Goal: Task Accomplishment & Management: Use online tool/utility

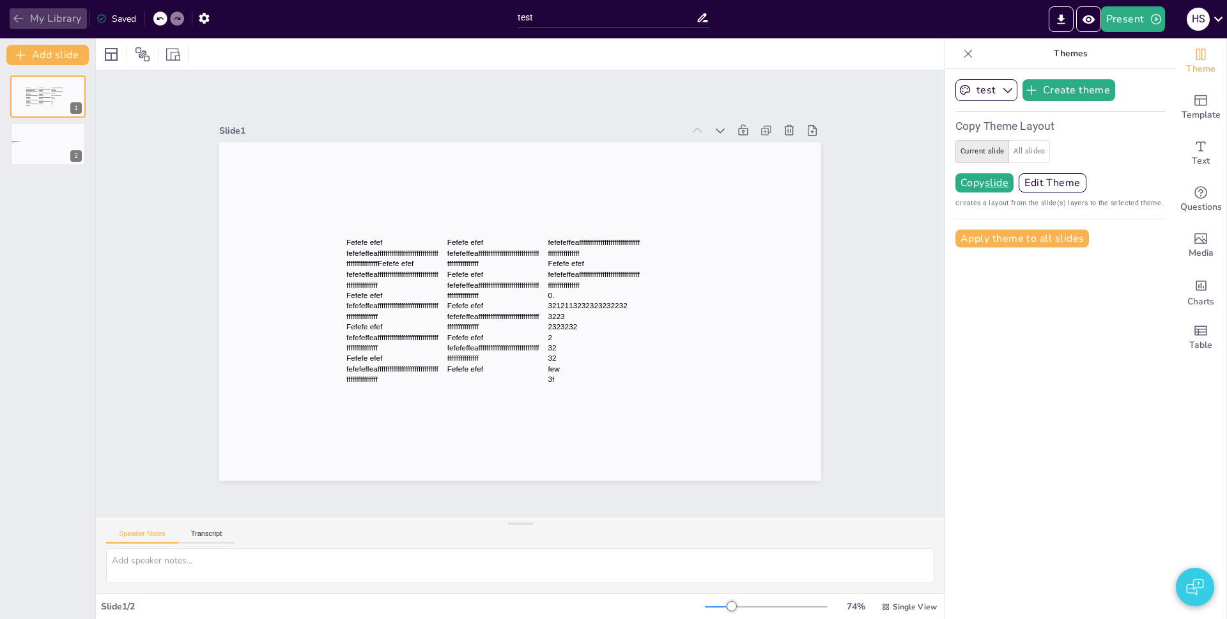
click at [43, 17] on button "My Library" at bounding box center [48, 18] width 77 height 20
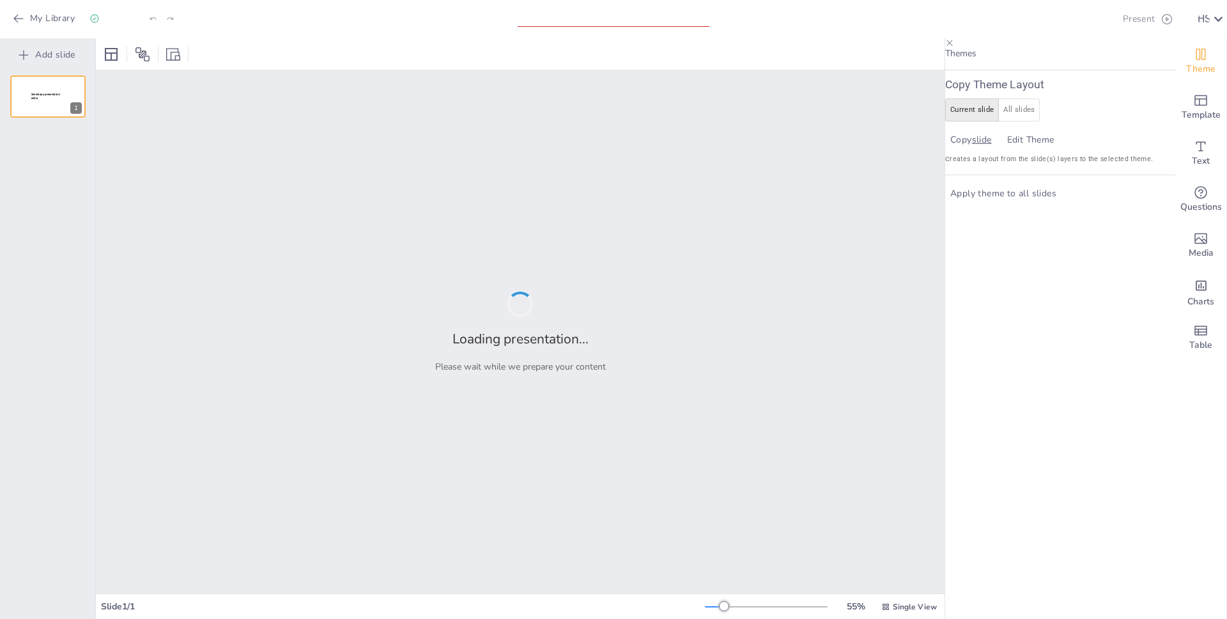
type input "test"
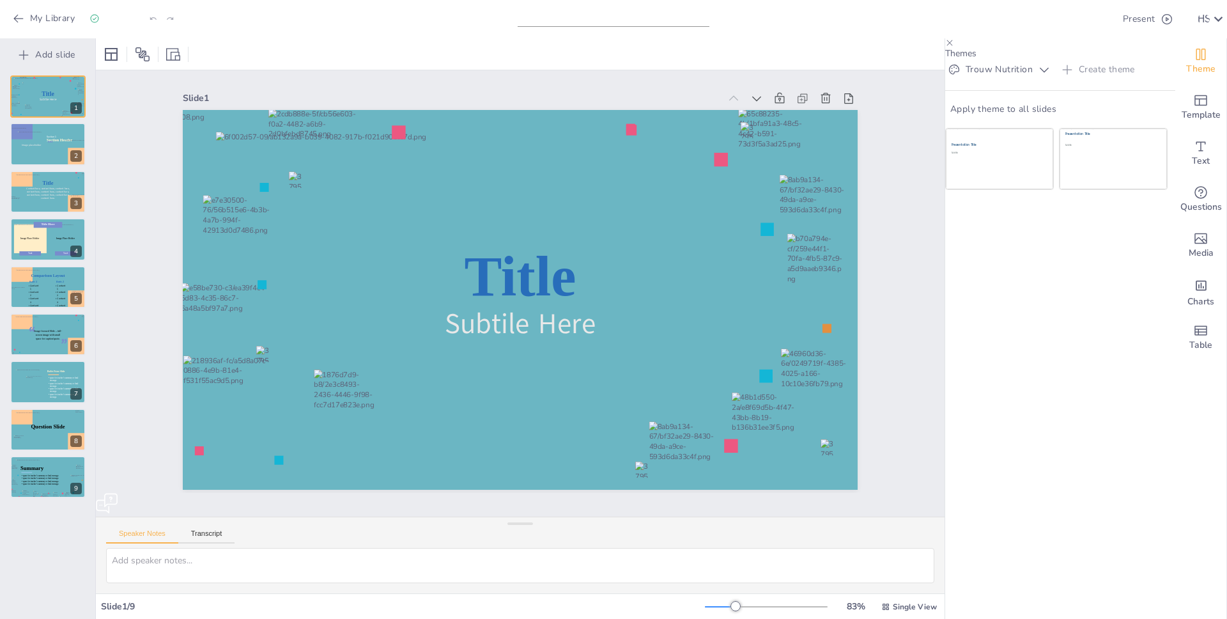
click at [1126, 80] on button "Create theme" at bounding box center [1100, 69] width 82 height 20
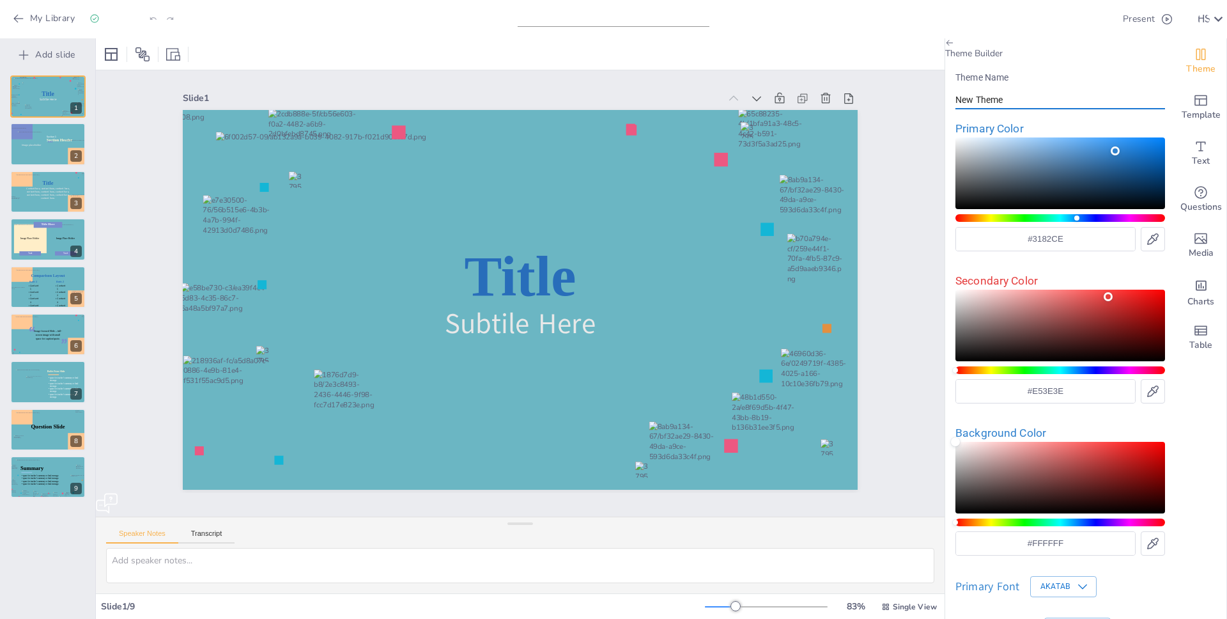
click at [1021, 109] on input "New Theme" at bounding box center [1061, 100] width 210 height 19
type input "1"
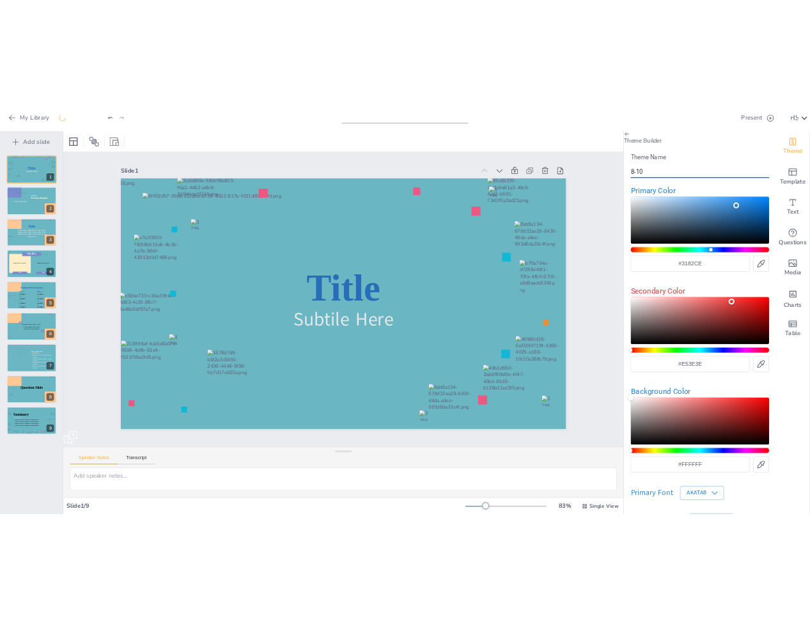
scroll to position [116, 0]
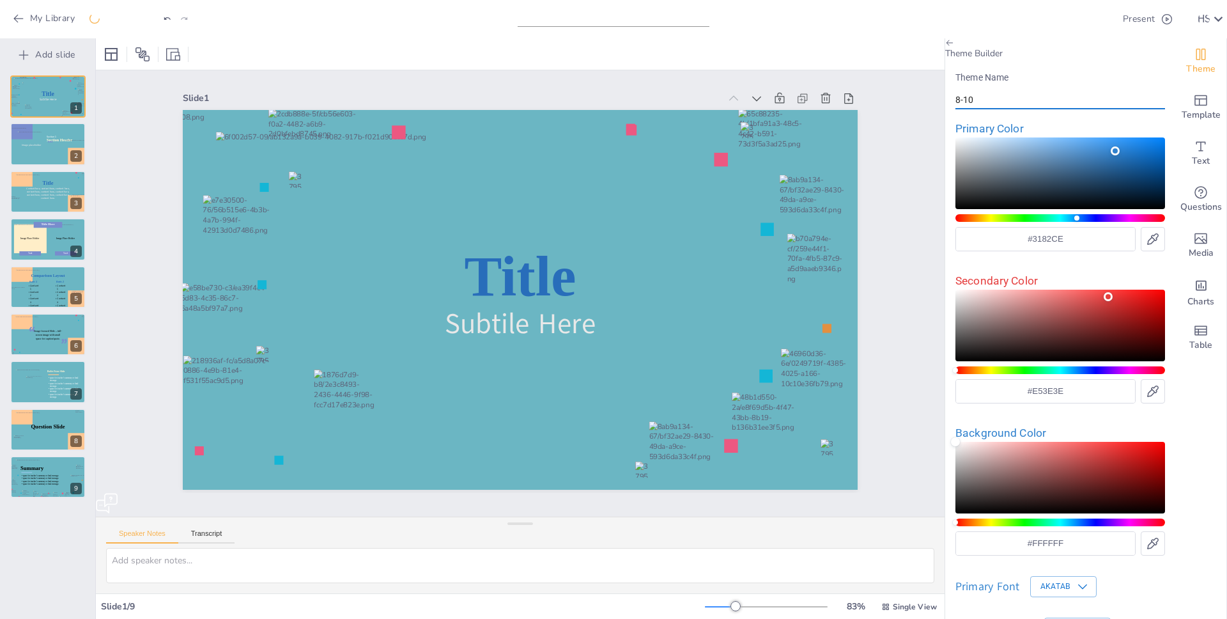
type input "8-10"
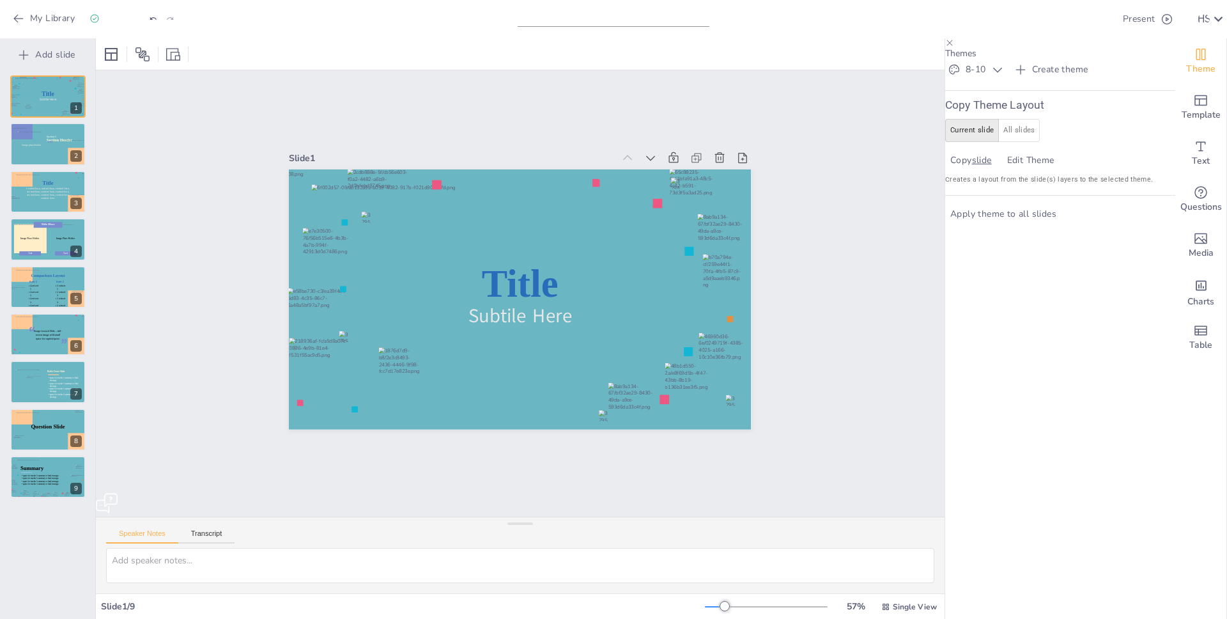
click at [1023, 142] on button "All slides" at bounding box center [1020, 130] width 42 height 23
click at [1008, 165] on u "all slides" at bounding box center [991, 160] width 38 height 9
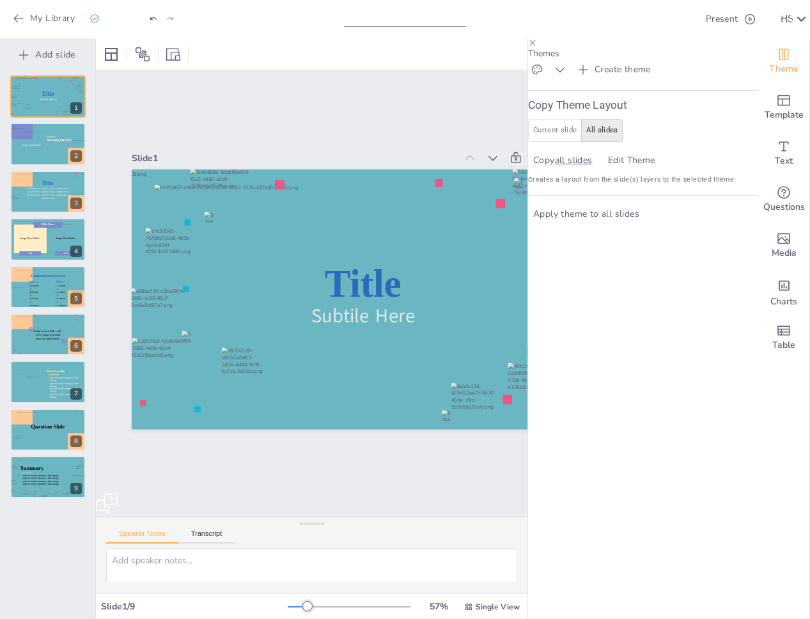
click at [439, 122] on div "Slide 1 Title Subtile Here Slide 2 Section Header Image placeholder Section 1 S…" at bounding box center [342, 323] width 656 height 680
click at [384, 121] on div "Slide 1 Title Subtile Here Slide 2 Section Header Image placeholder Section 1 S…" at bounding box center [262, 271] width 610 height 524
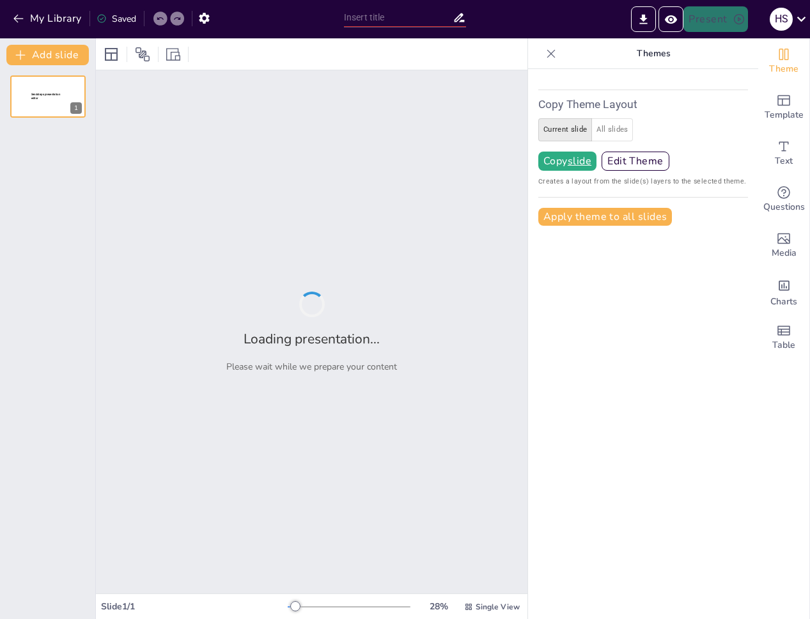
type input "test"
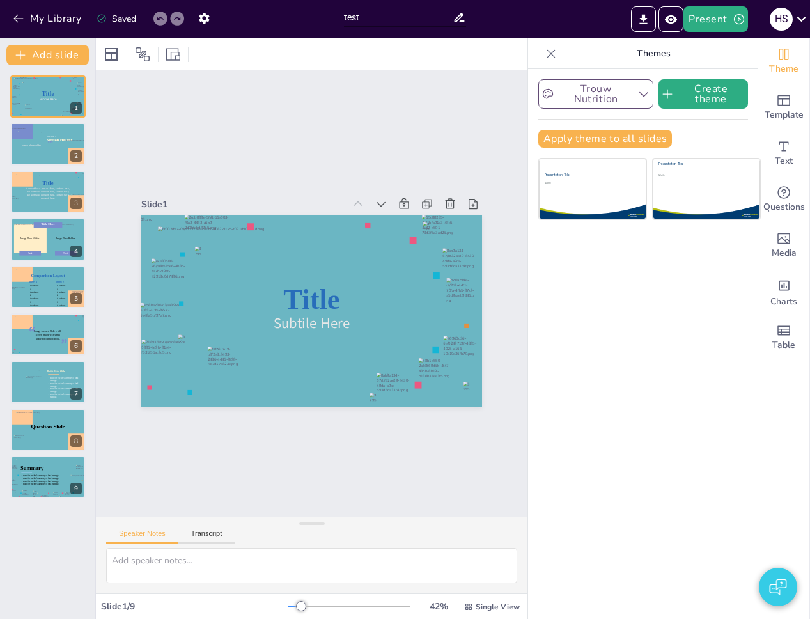
click at [594, 92] on button "Trouw Nutrition" at bounding box center [595, 93] width 115 height 29
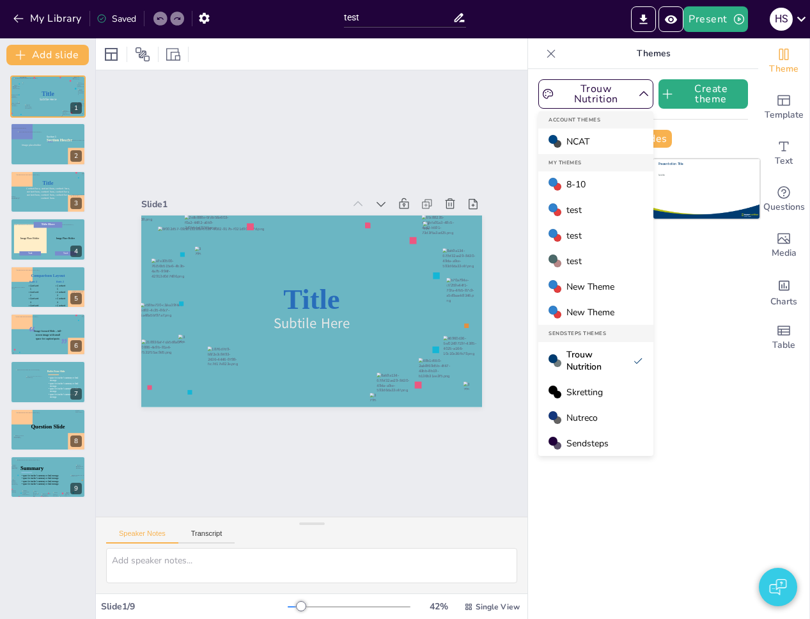
click at [575, 166] on div "My Themes" at bounding box center [595, 162] width 115 height 17
click at [568, 180] on span "8-10" at bounding box center [575, 184] width 19 height 12
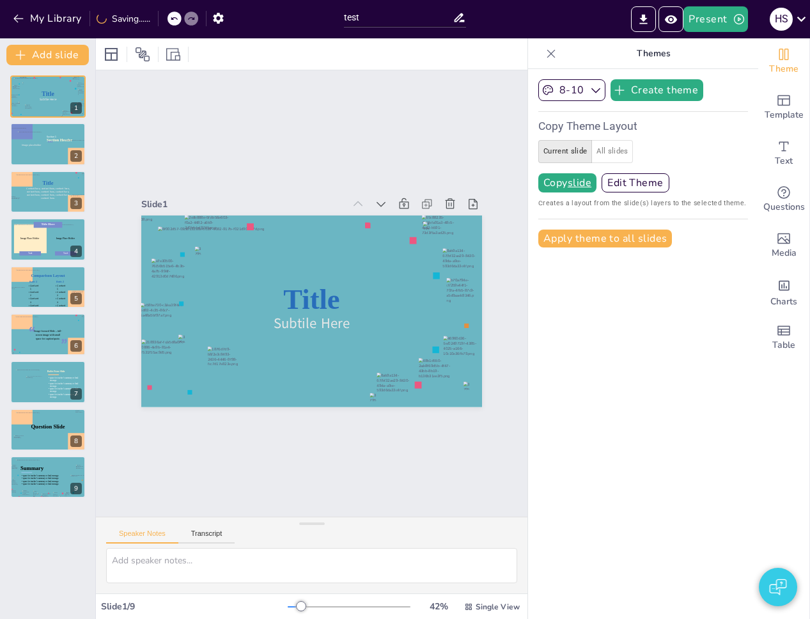
click at [596, 144] on button "All slides" at bounding box center [612, 151] width 42 height 23
click at [582, 185] on u "all slides" at bounding box center [590, 183] width 45 height 10
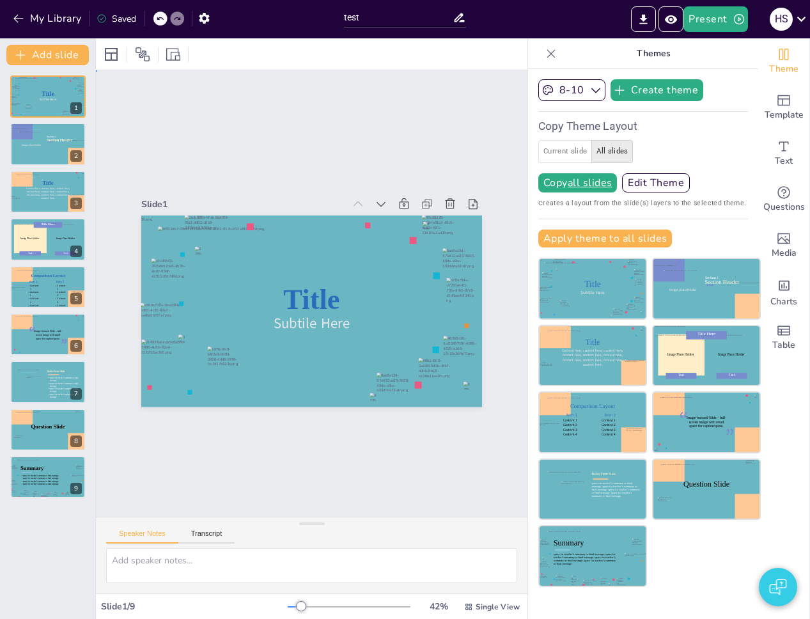
click at [274, 162] on div "Slide 1 Title Subtile Here Slide 2 Section Header Image placeholder Section 1 S…" at bounding box center [312, 293] width 432 height 446
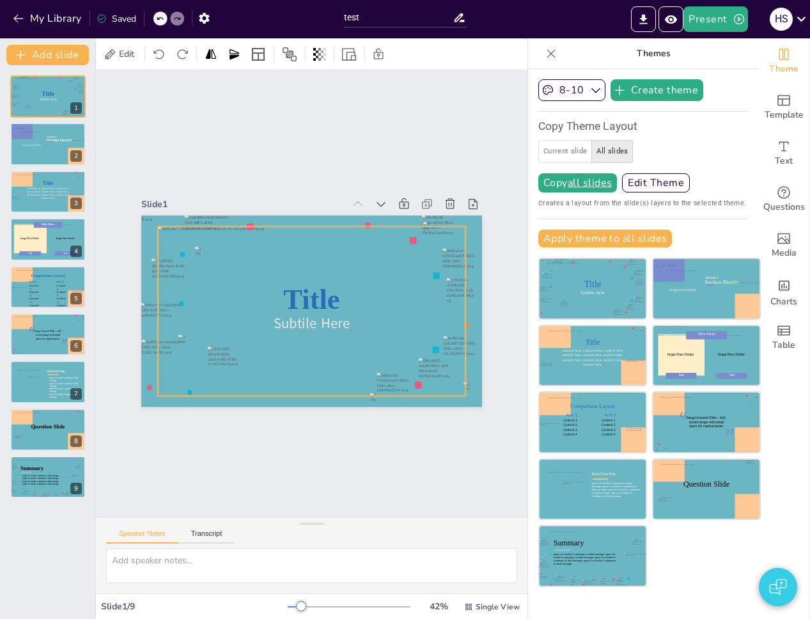
click at [430, 270] on div at bounding box center [312, 310] width 308 height 169
click at [428, 270] on div "Title Subtile Here" at bounding box center [311, 311] width 341 height 192
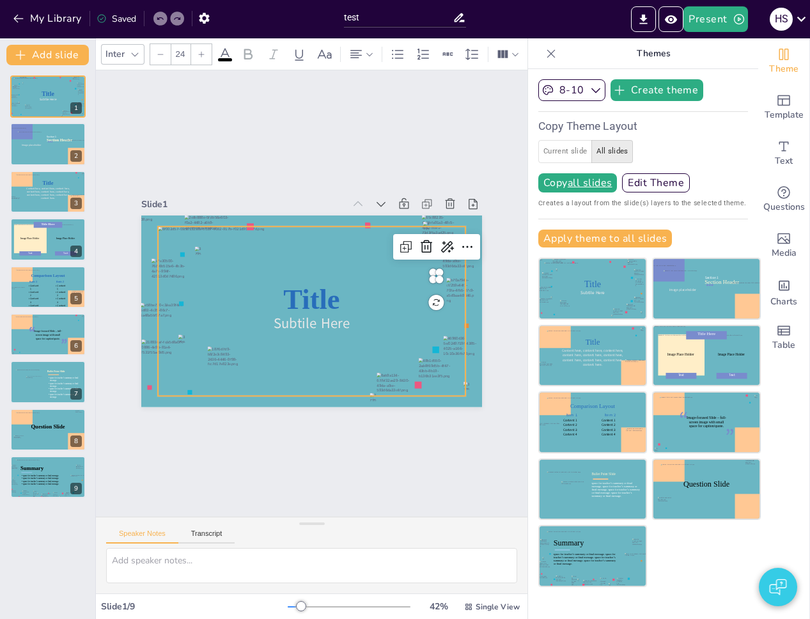
click at [364, 272] on div at bounding box center [309, 311] width 323 height 201
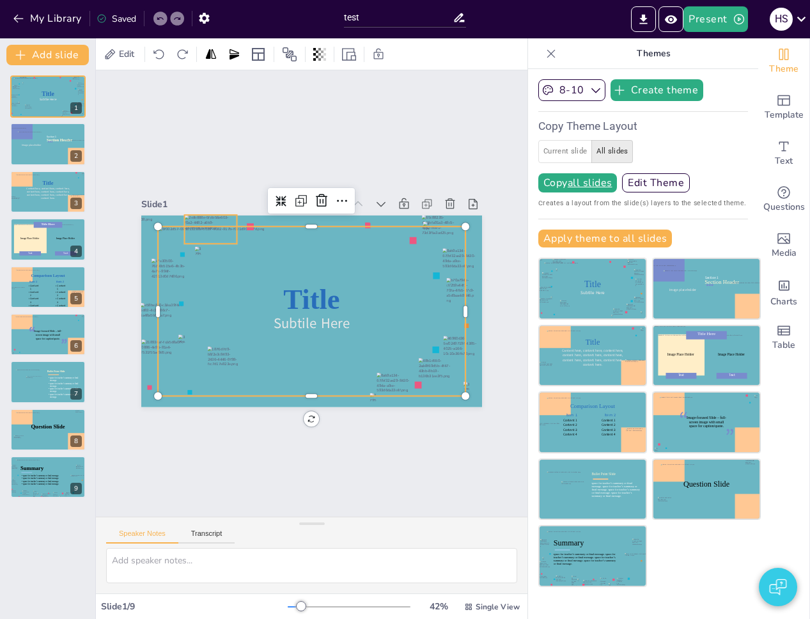
click at [208, 229] on div at bounding box center [211, 229] width 52 height 29
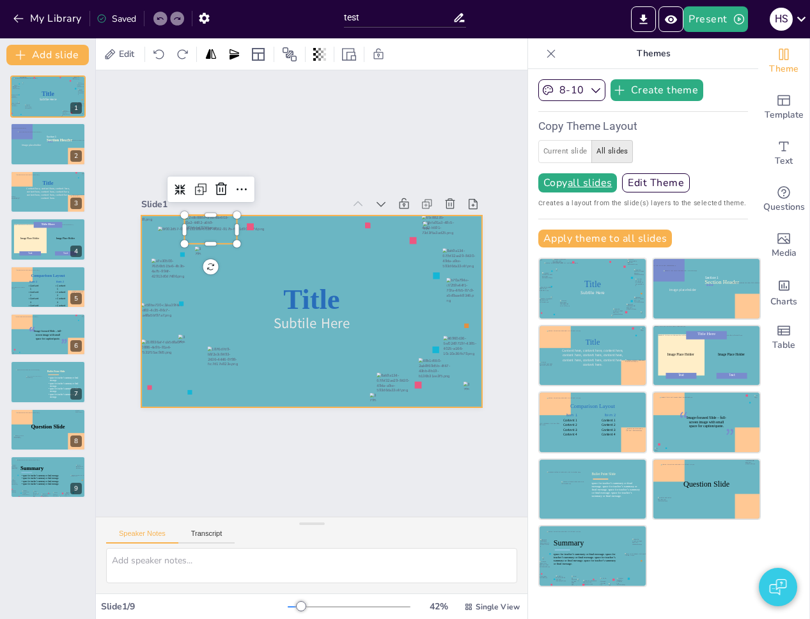
click at [281, 214] on div at bounding box center [309, 311] width 359 height 226
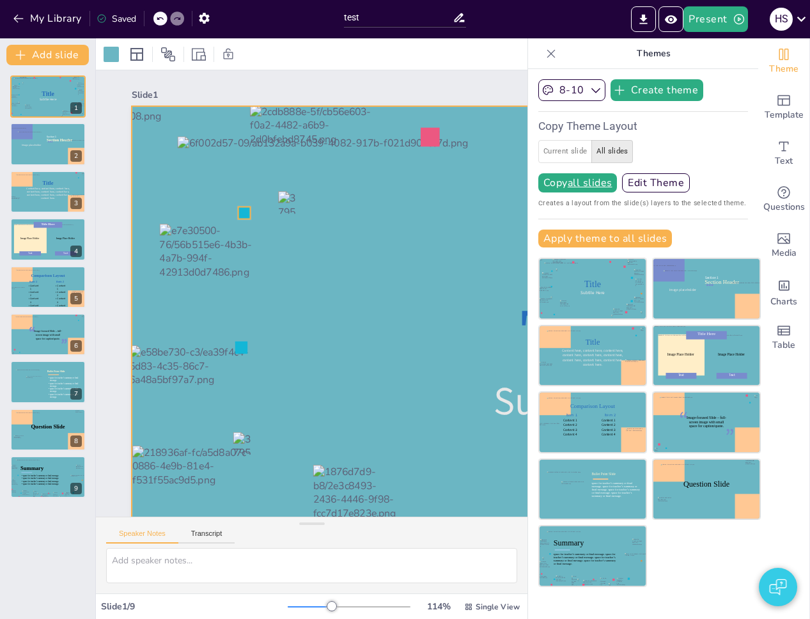
click at [261, 213] on p at bounding box center [270, 202] width 19 height 27
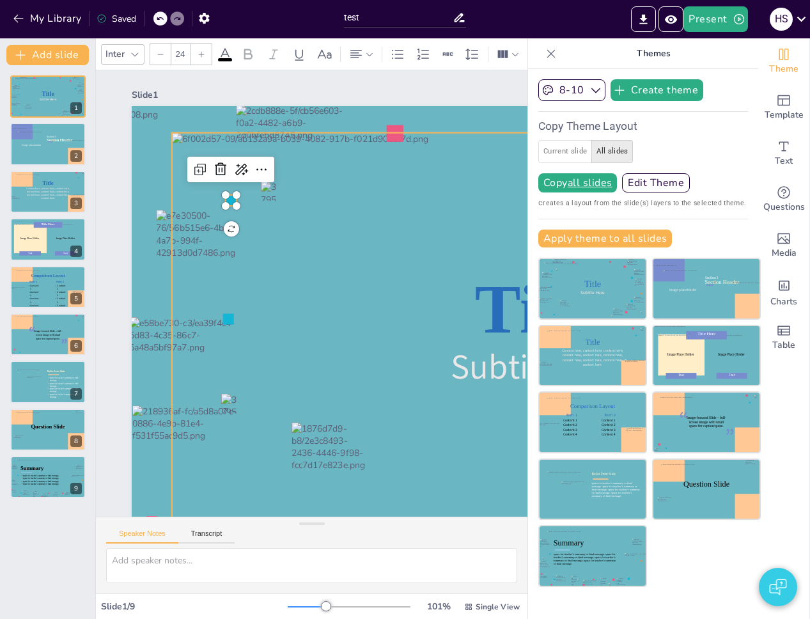
click at [263, 214] on div at bounding box center [543, 337] width 742 height 409
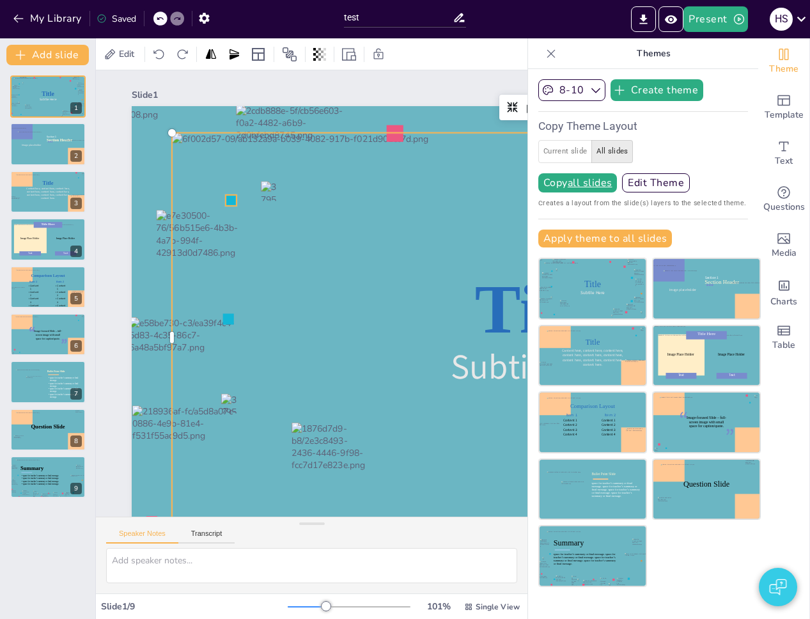
click at [233, 199] on div "Title Subtile Here" at bounding box center [543, 337] width 823 height 463
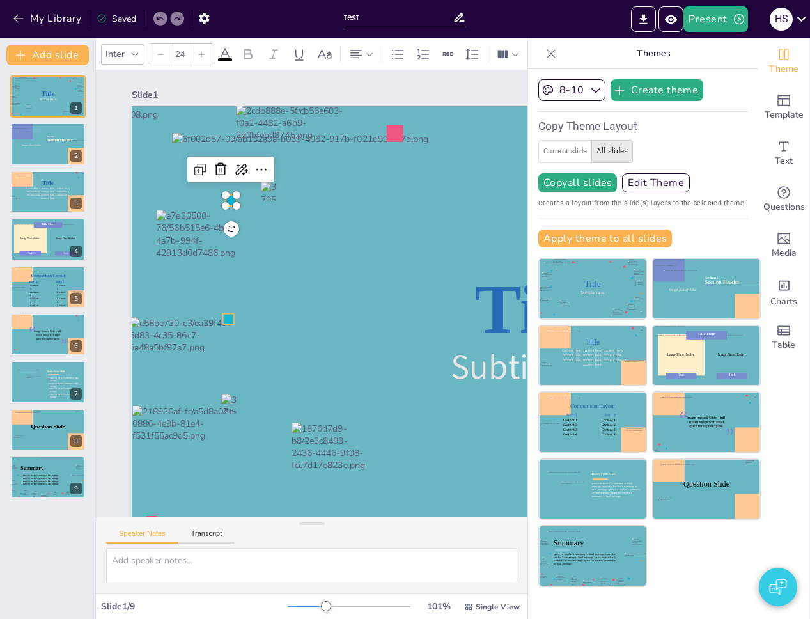
click at [231, 320] on div "Title Subtile Here" at bounding box center [543, 337] width 823 height 463
type input "24"
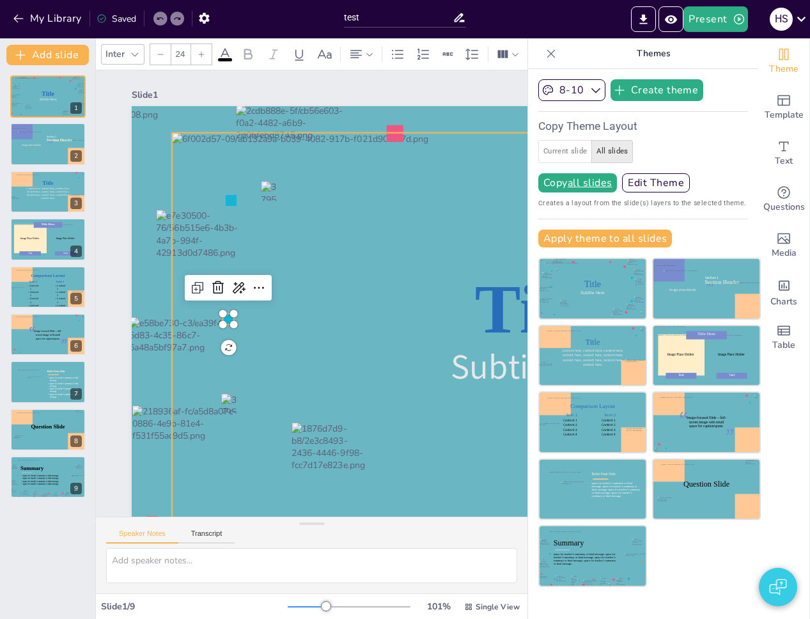
click at [277, 309] on div at bounding box center [543, 337] width 742 height 409
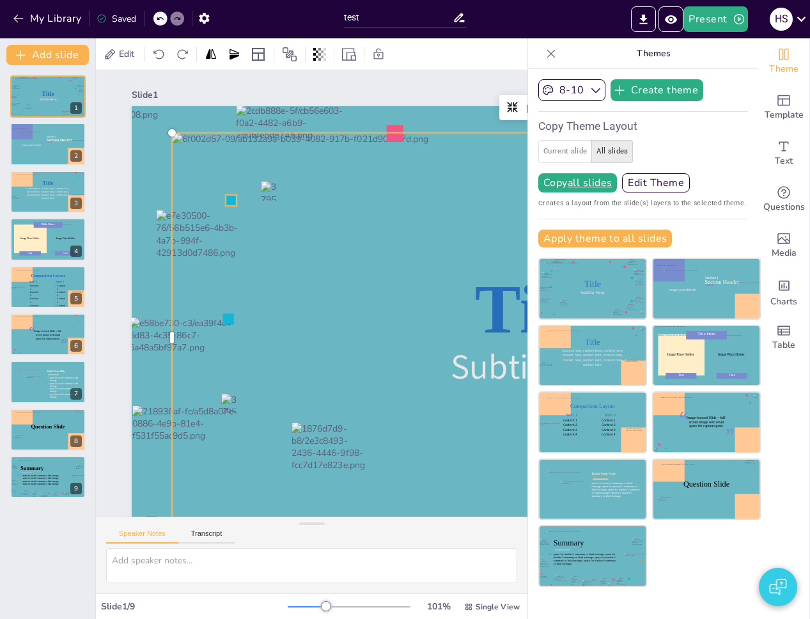
click at [234, 197] on div "Title Subtile Here" at bounding box center [543, 337] width 823 height 463
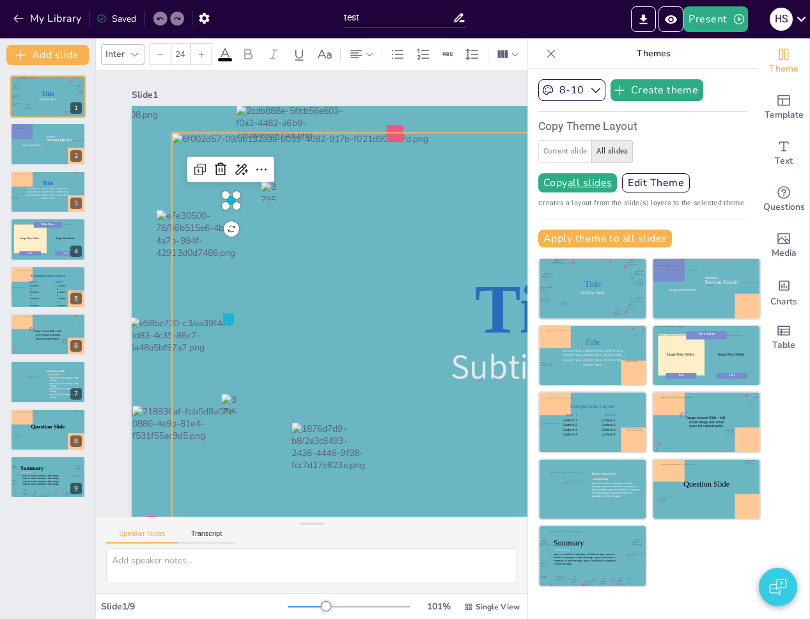
click at [398, 196] on div at bounding box center [543, 337] width 742 height 409
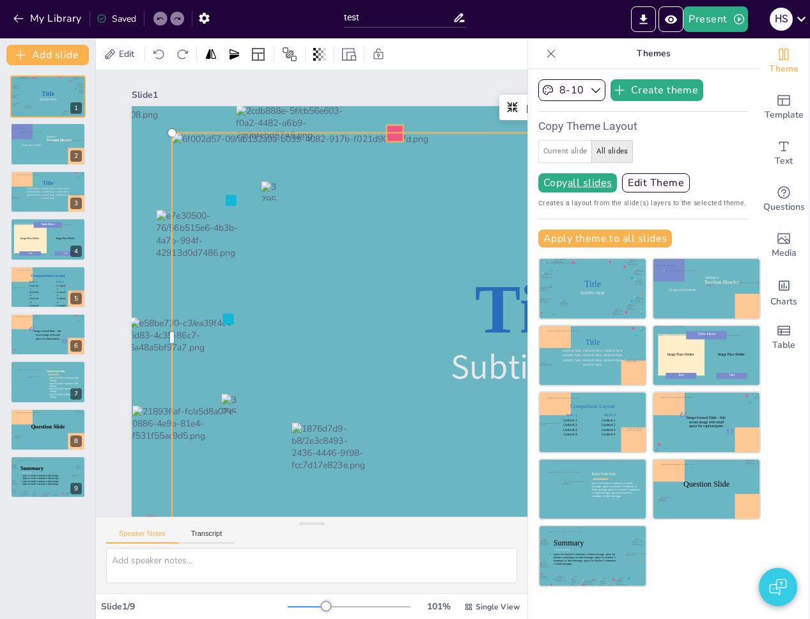
click at [394, 139] on p at bounding box center [395, 136] width 17 height 22
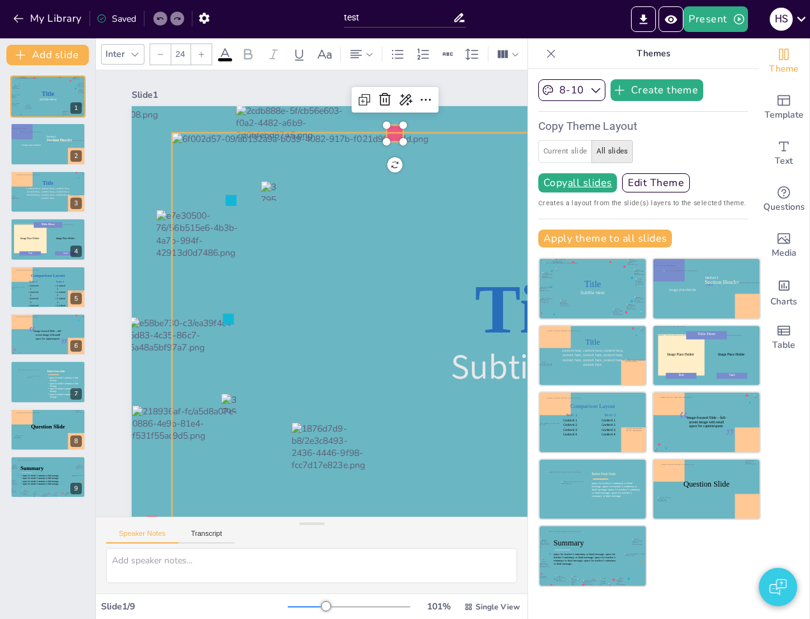
click at [340, 283] on div at bounding box center [543, 337] width 742 height 409
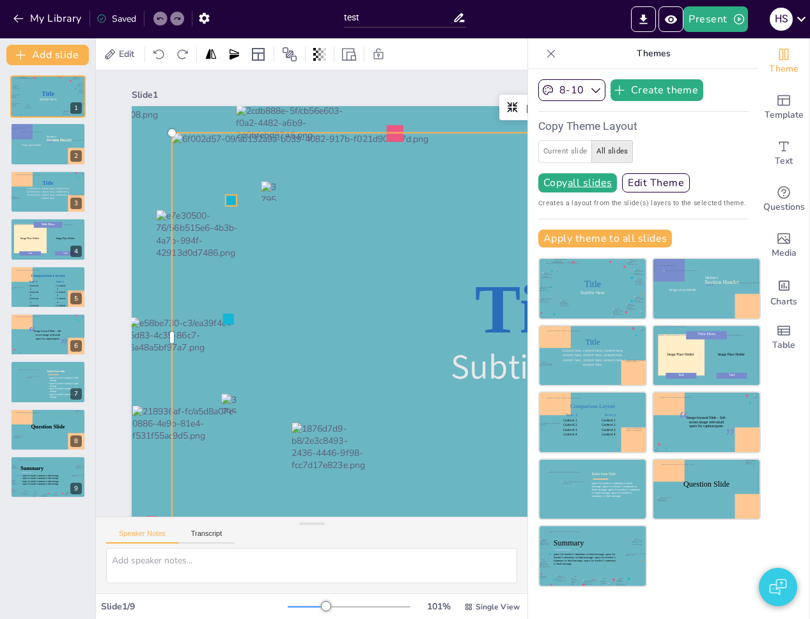
click at [228, 205] on div "Title Subtile Here" at bounding box center [537, 361] width 866 height 547
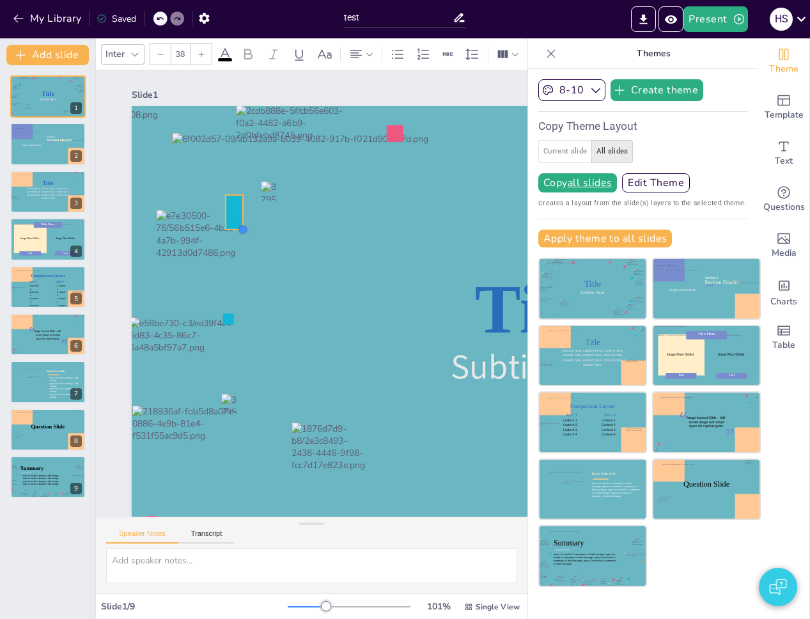
type input "39.4"
drag, startPoint x: 239, startPoint y: 205, endPoint x: 246, endPoint y: 208, distance: 7.7
click at [246, 208] on div "Title Subtile Here" at bounding box center [543, 337] width 823 height 463
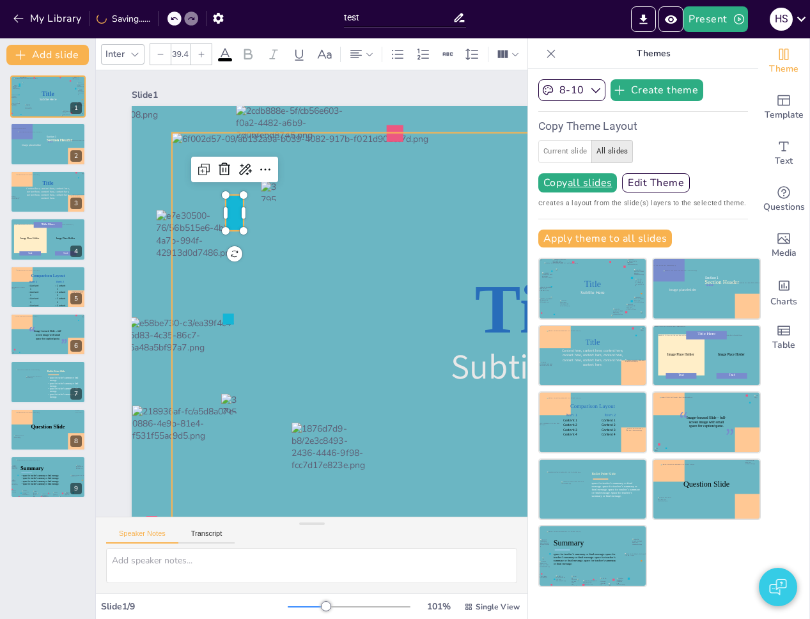
click at [263, 216] on div at bounding box center [543, 337] width 742 height 409
